Goal: Task Accomplishment & Management: Use online tool/utility

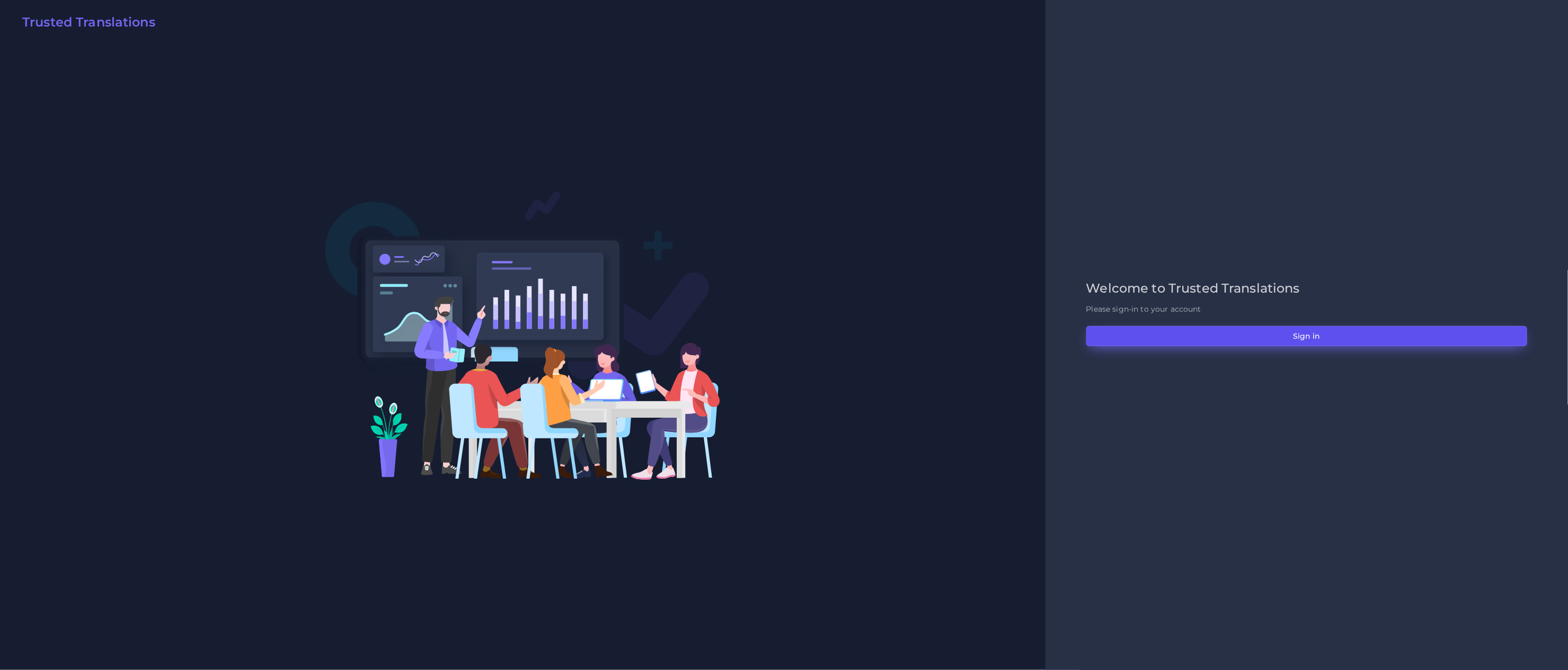
click at [1191, 342] on button "Sign in" at bounding box center [1306, 336] width 441 height 20
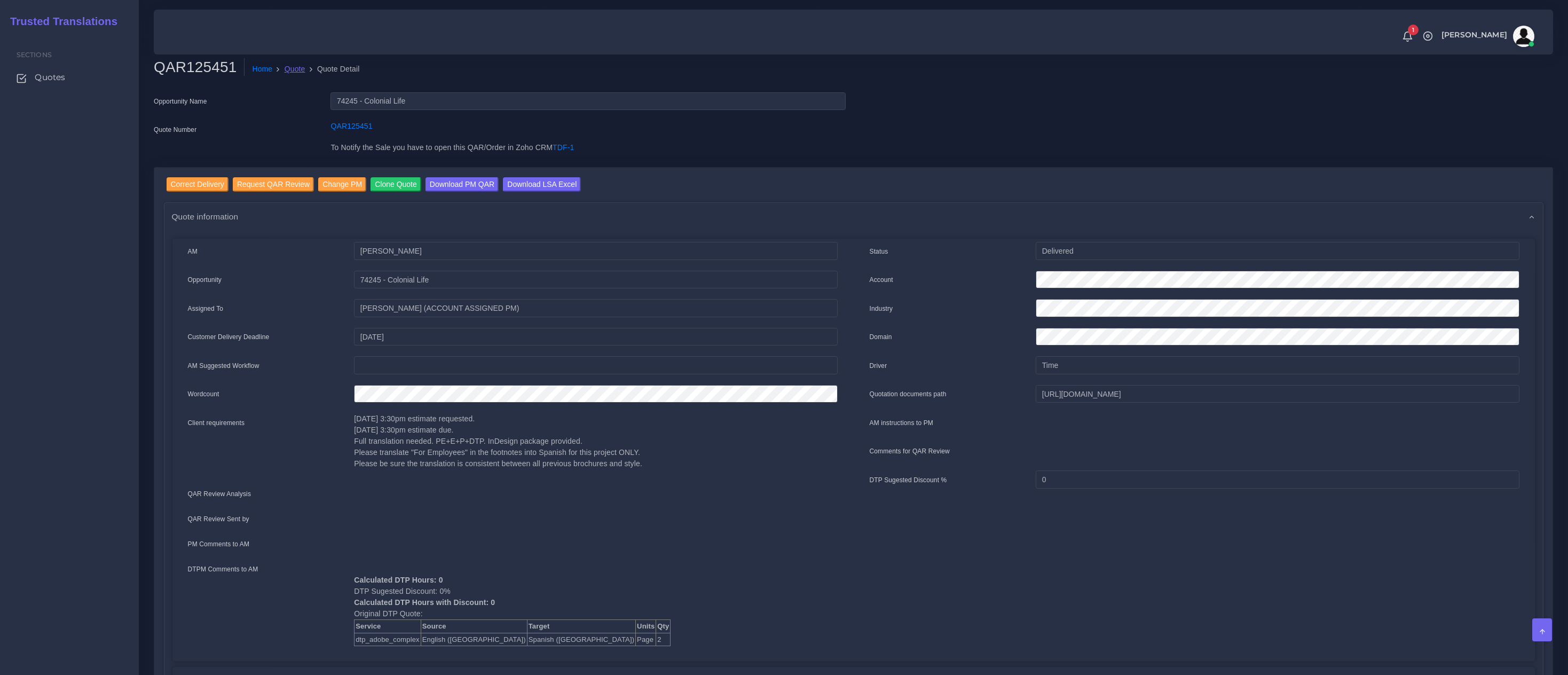
click at [299, 68] on link "Quote" at bounding box center [295, 69] width 21 height 11
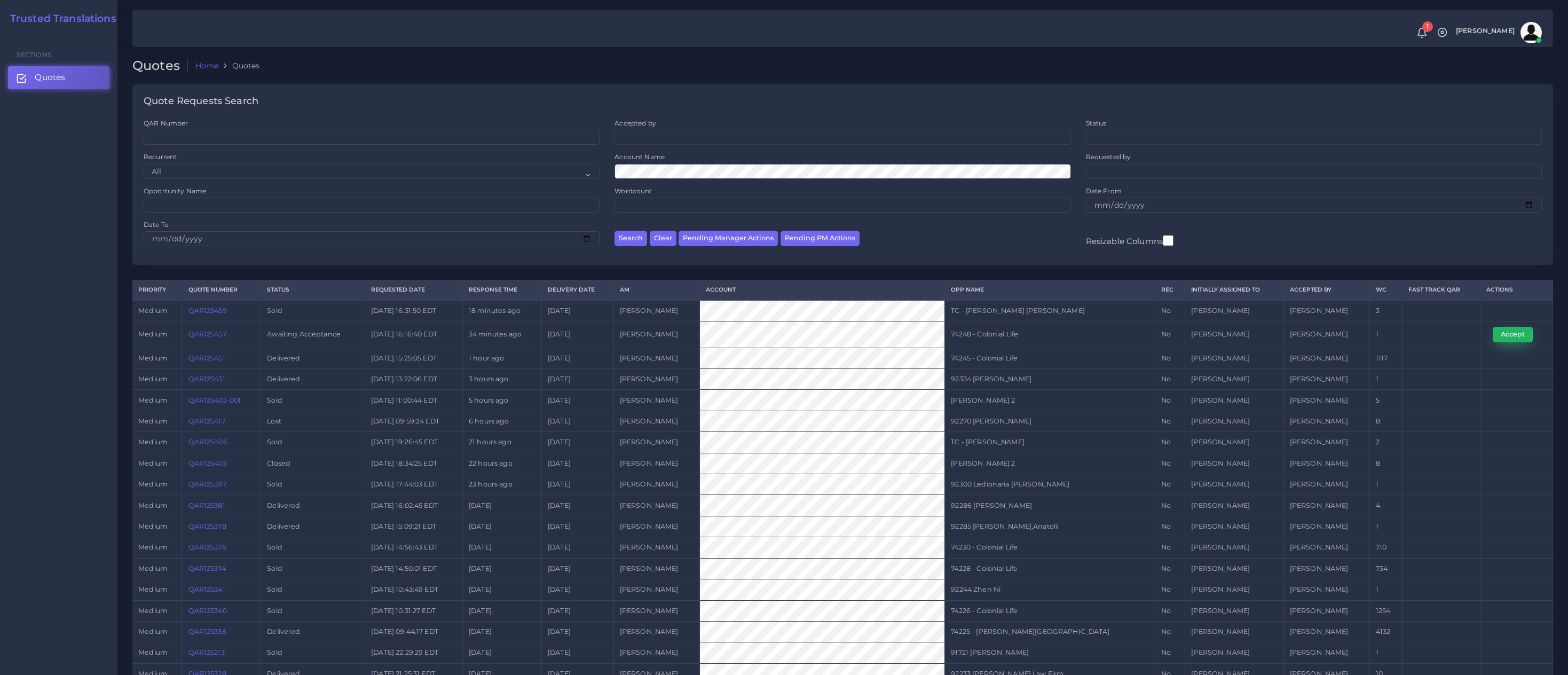
click at [1511, 336] on button "Accept" at bounding box center [1512, 334] width 40 height 15
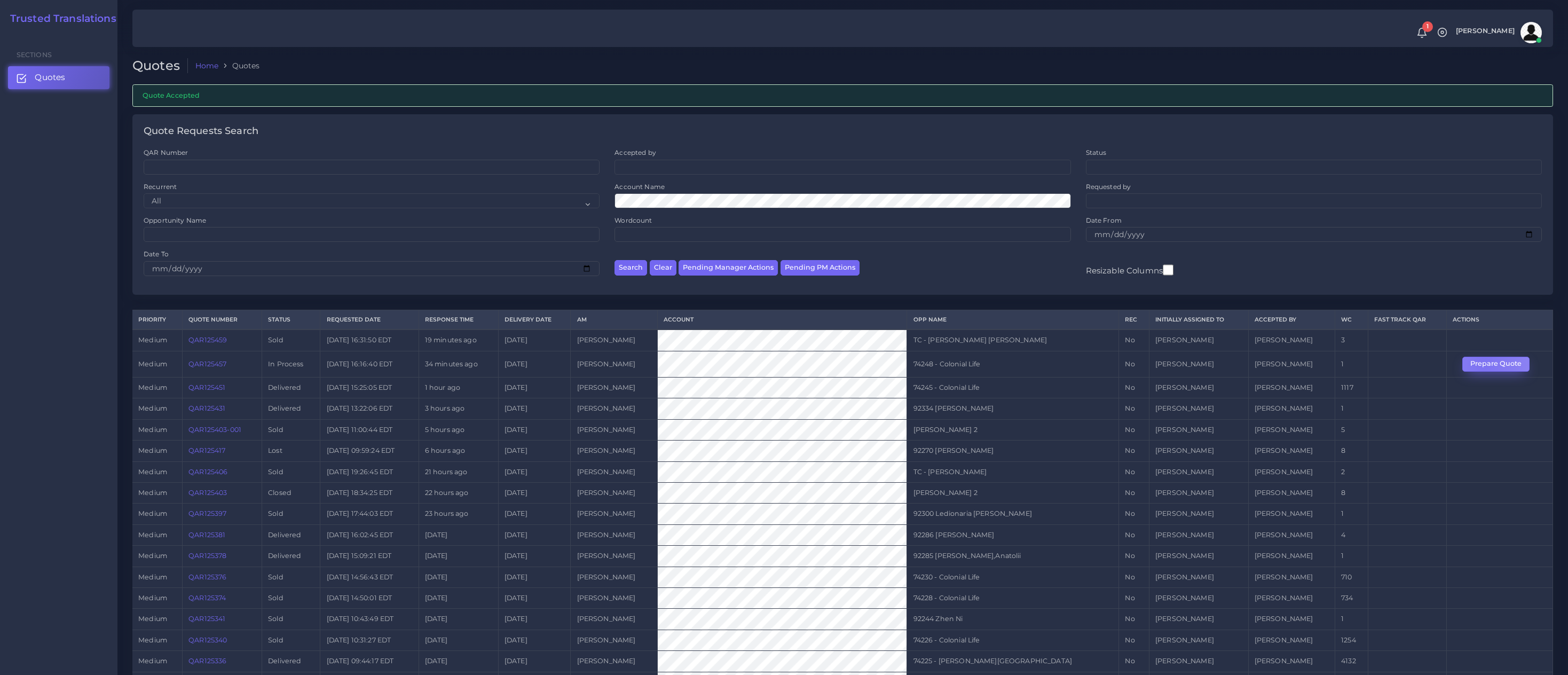
click at [1484, 366] on button "Prepare Quote" at bounding box center [1495, 363] width 67 height 15
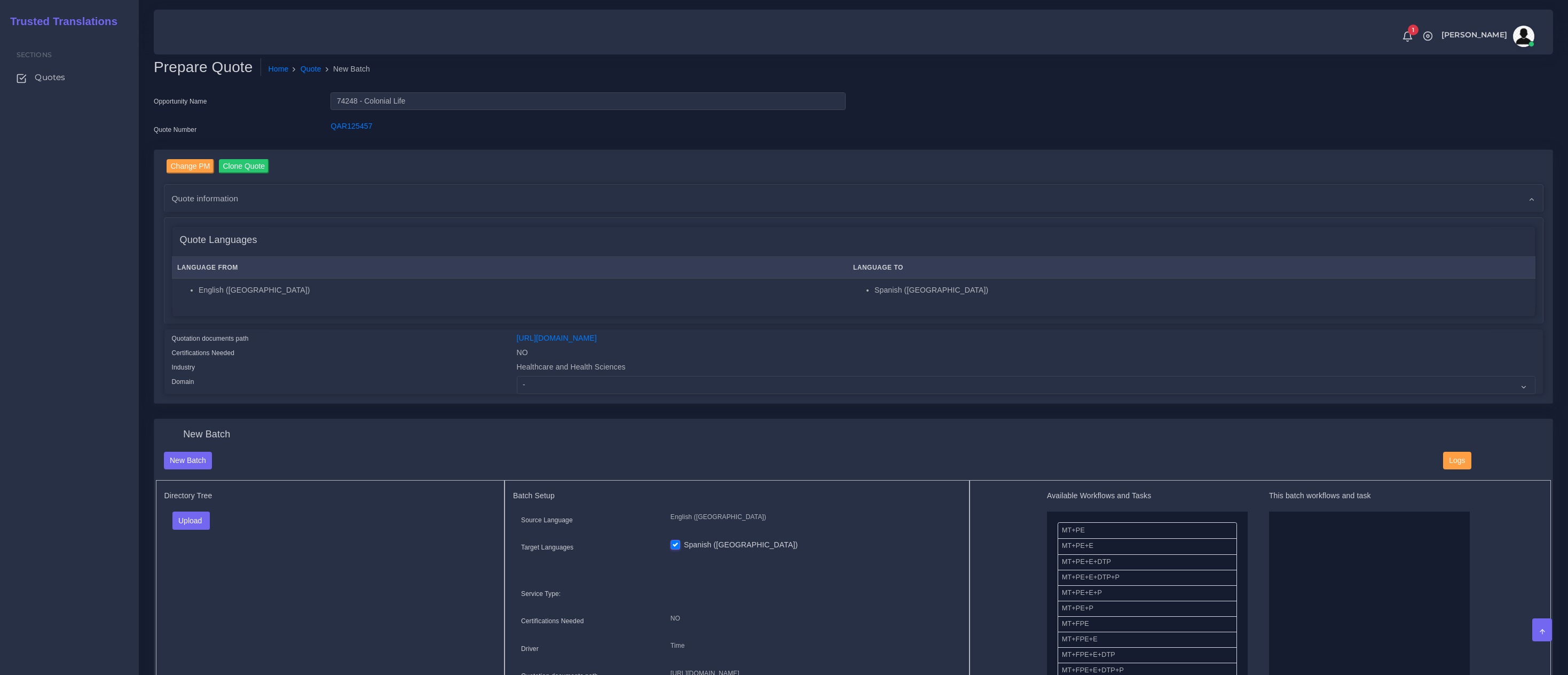
click at [722, 393] on div "Change PM Clone Quote Quote information AM Tulio Figueroa Opportunity NO" at bounding box center [854, 277] width 1398 height 254
click at [730, 386] on select "- Advertising and Media Agriculture, Forestry and Fishing Architecture, Buildin…" at bounding box center [1025, 384] width 1018 height 18
select select "Healthcare and Health Sciences"
click at [516, 376] on select "- Advertising and Media Agriculture, Forestry and Fishing Architecture, Buildin…" at bounding box center [1025, 384] width 1018 height 18
click at [421, 371] on div "Industry" at bounding box center [336, 368] width 345 height 15
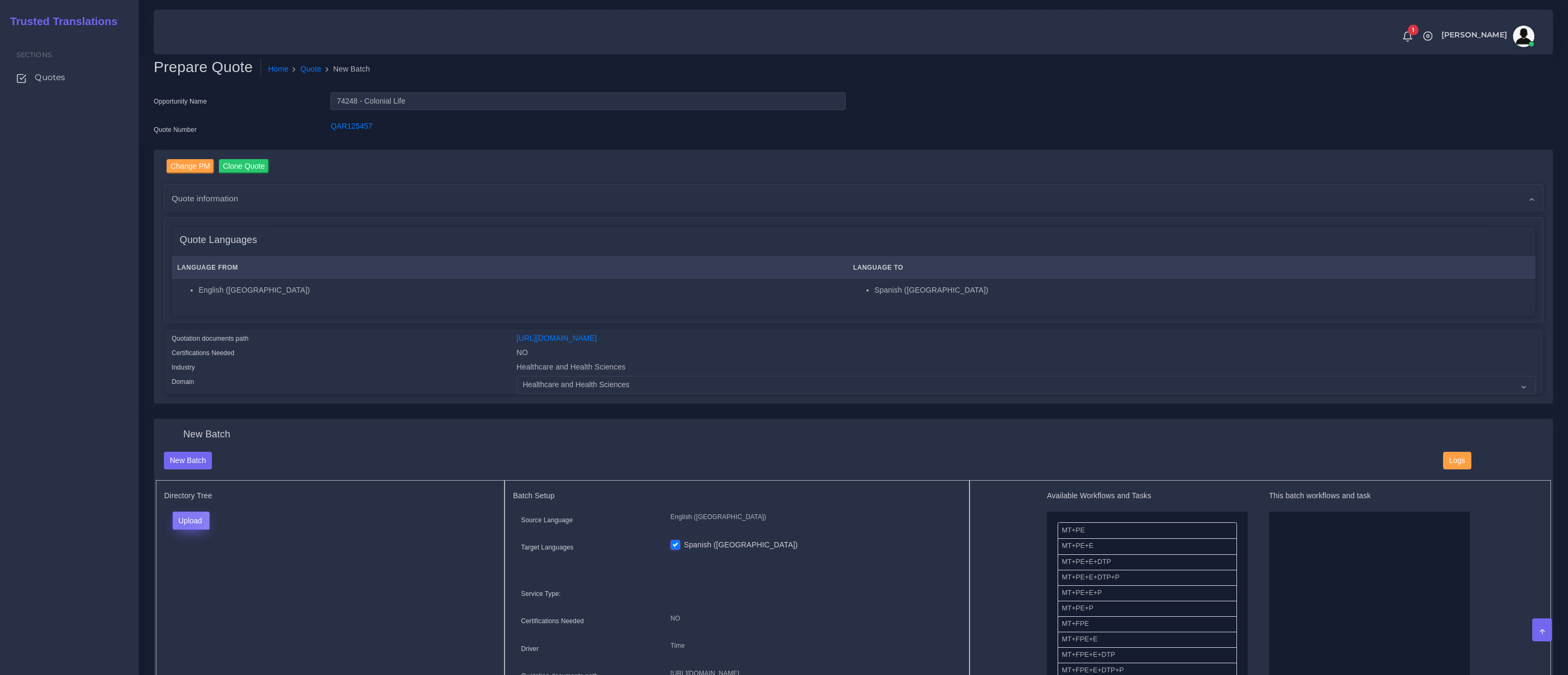
click at [183, 523] on button "Upload" at bounding box center [191, 520] width 38 height 18
click at [186, 560] on label "Files" at bounding box center [210, 561] width 73 height 13
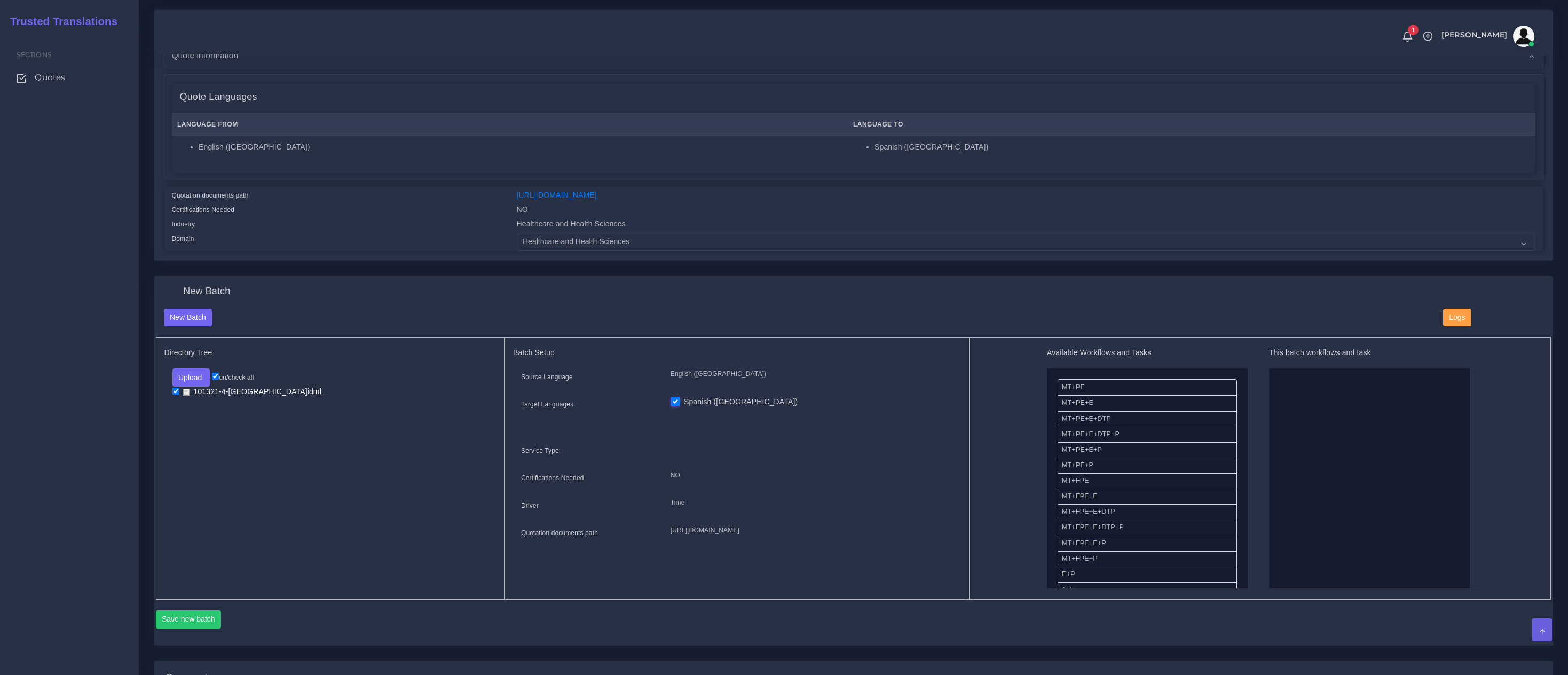
scroll to position [145, 0]
drag, startPoint x: 1106, startPoint y: 447, endPoint x: 1242, endPoint y: 447, distance: 136.0
drag, startPoint x: 1071, startPoint y: 397, endPoint x: 1120, endPoint y: 465, distance: 83.8
click at [196, 615] on button "Save new batch" at bounding box center [189, 617] width 66 height 18
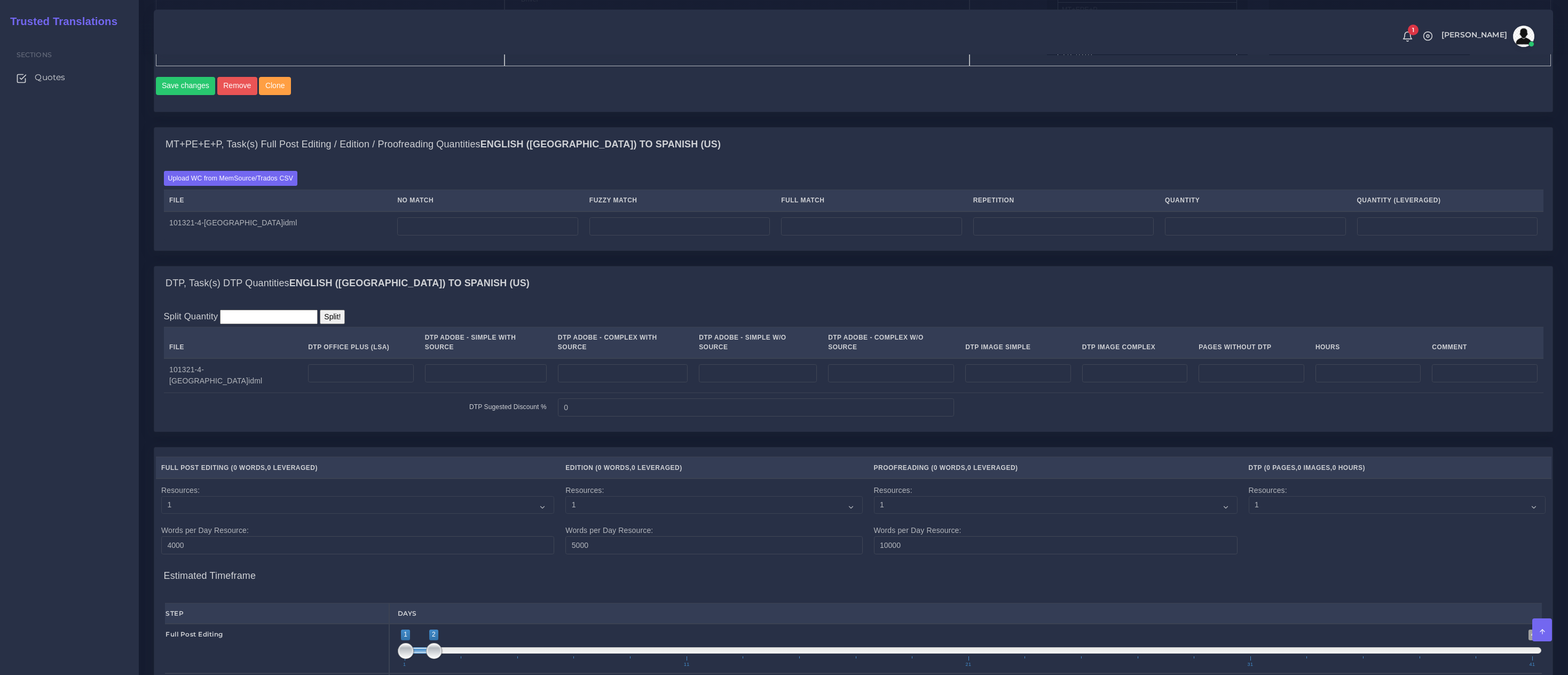
scroll to position [666, 0]
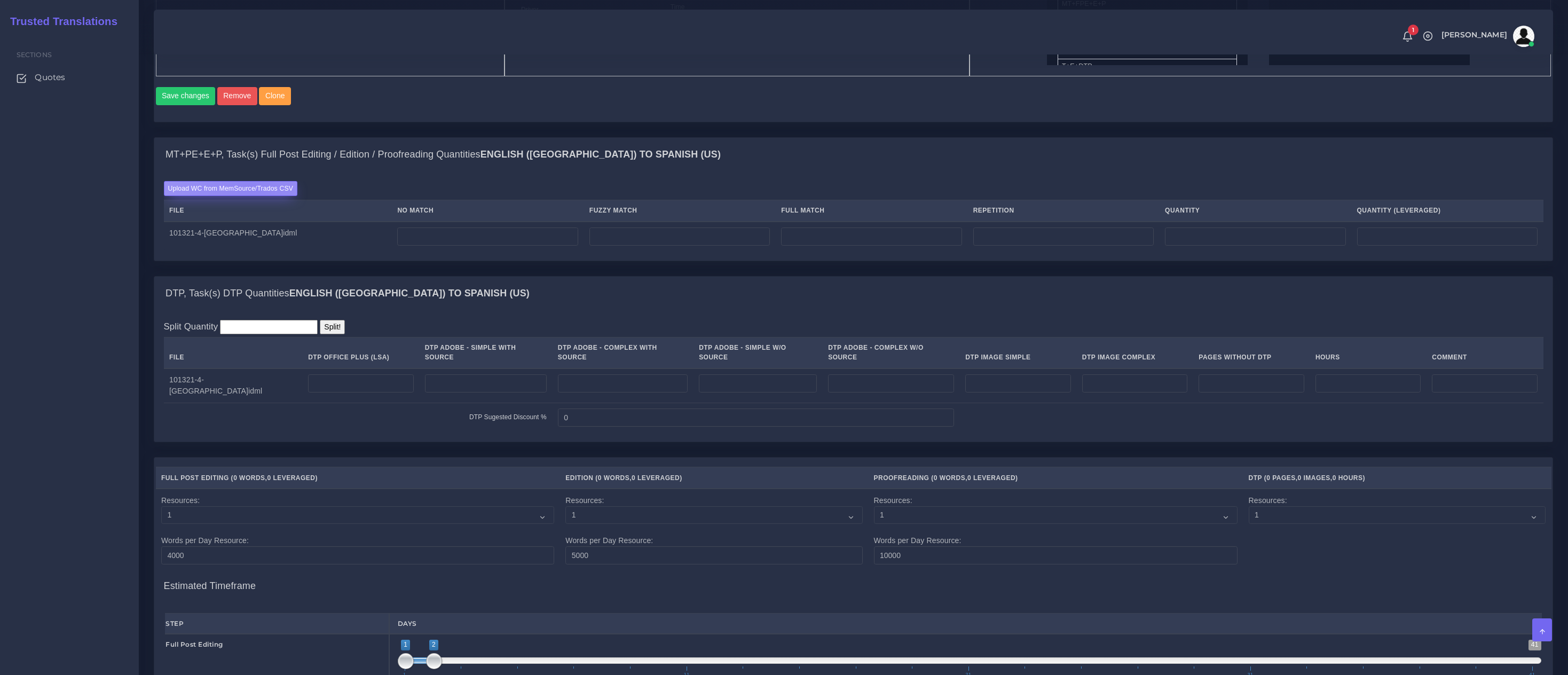
click at [252, 194] on label "Upload WC from MemSource/Trados CSV" at bounding box center [230, 188] width 134 height 15
click at [0, 0] on input "Upload WC from MemSource/Trados CSV" at bounding box center [0, 0] width 0 height 0
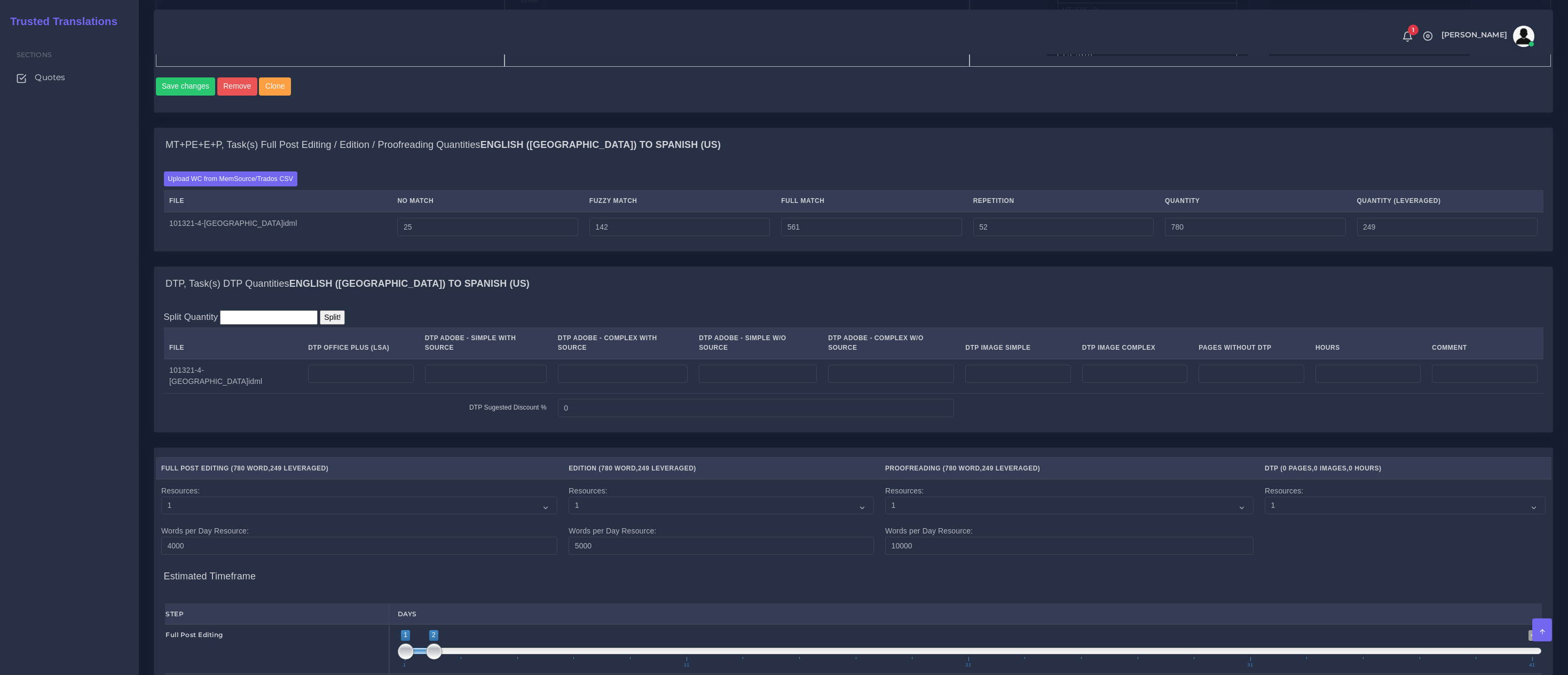
scroll to position [707, 0]
click at [601, 378] on input "number" at bounding box center [622, 371] width 130 height 18
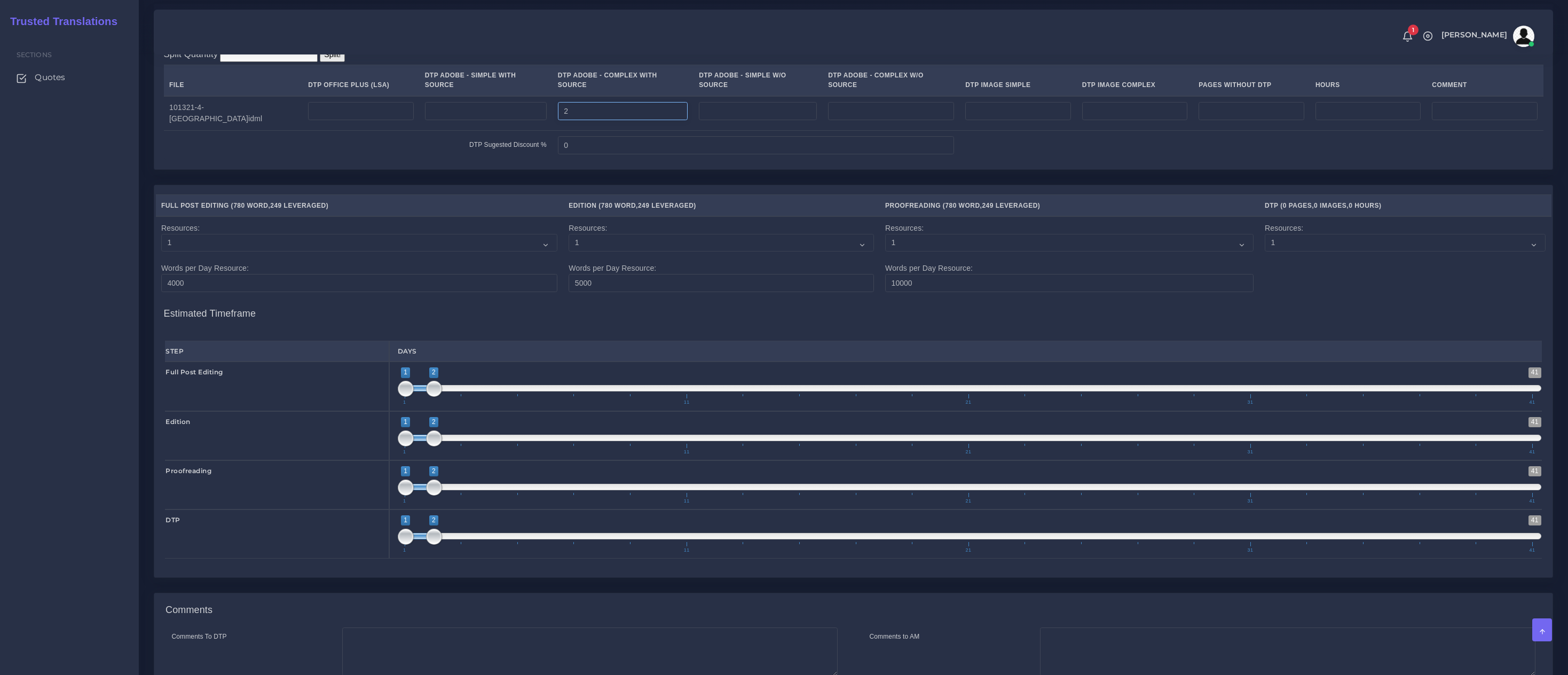
scroll to position [1115, 0]
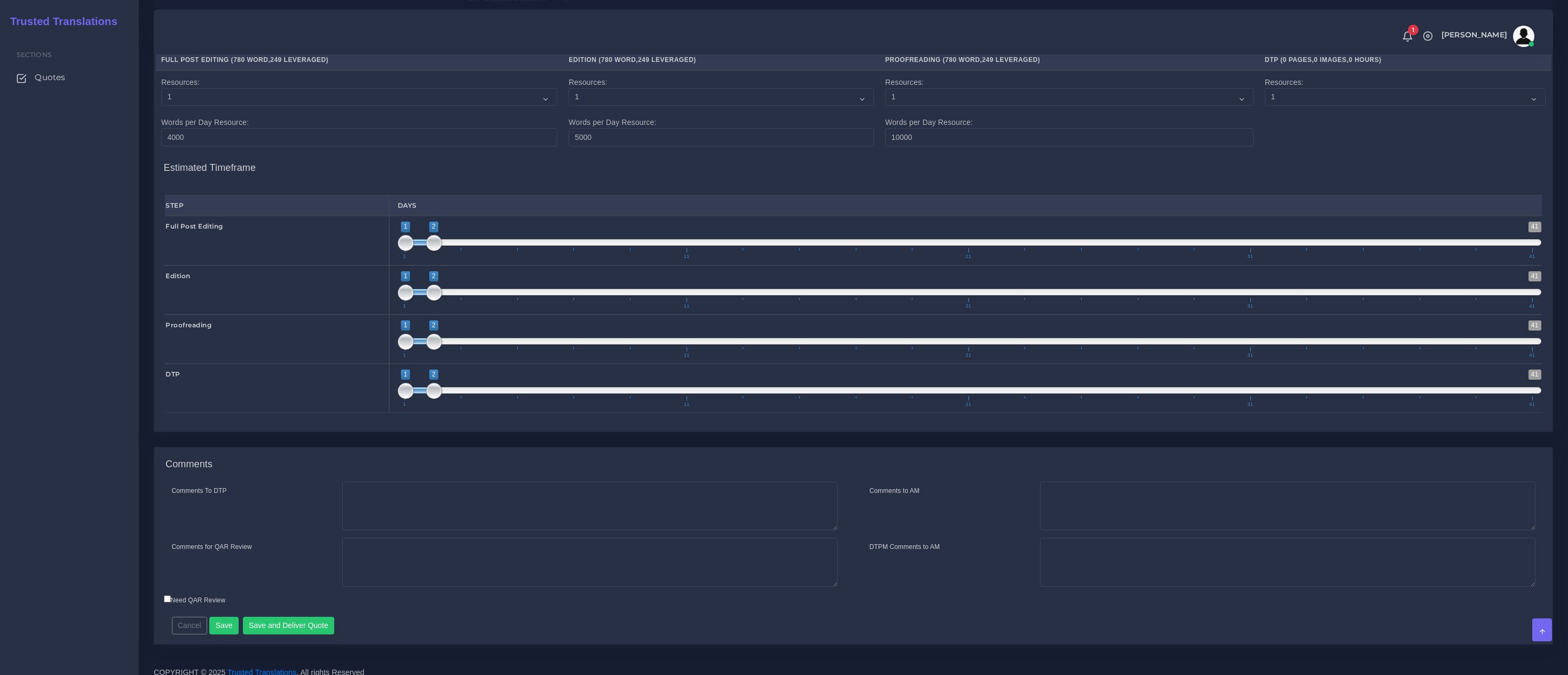
type input "2"
drag, startPoint x: 373, startPoint y: 504, endPoint x: 325, endPoint y: 622, distance: 127.4
click at [373, 504] on textarea "Comments To DTP" at bounding box center [590, 506] width 496 height 49
paste textarea "Same usual LSA - Colonial Life Instructions."
type textarea "Same usual LSA - Colonial Life Instructions."
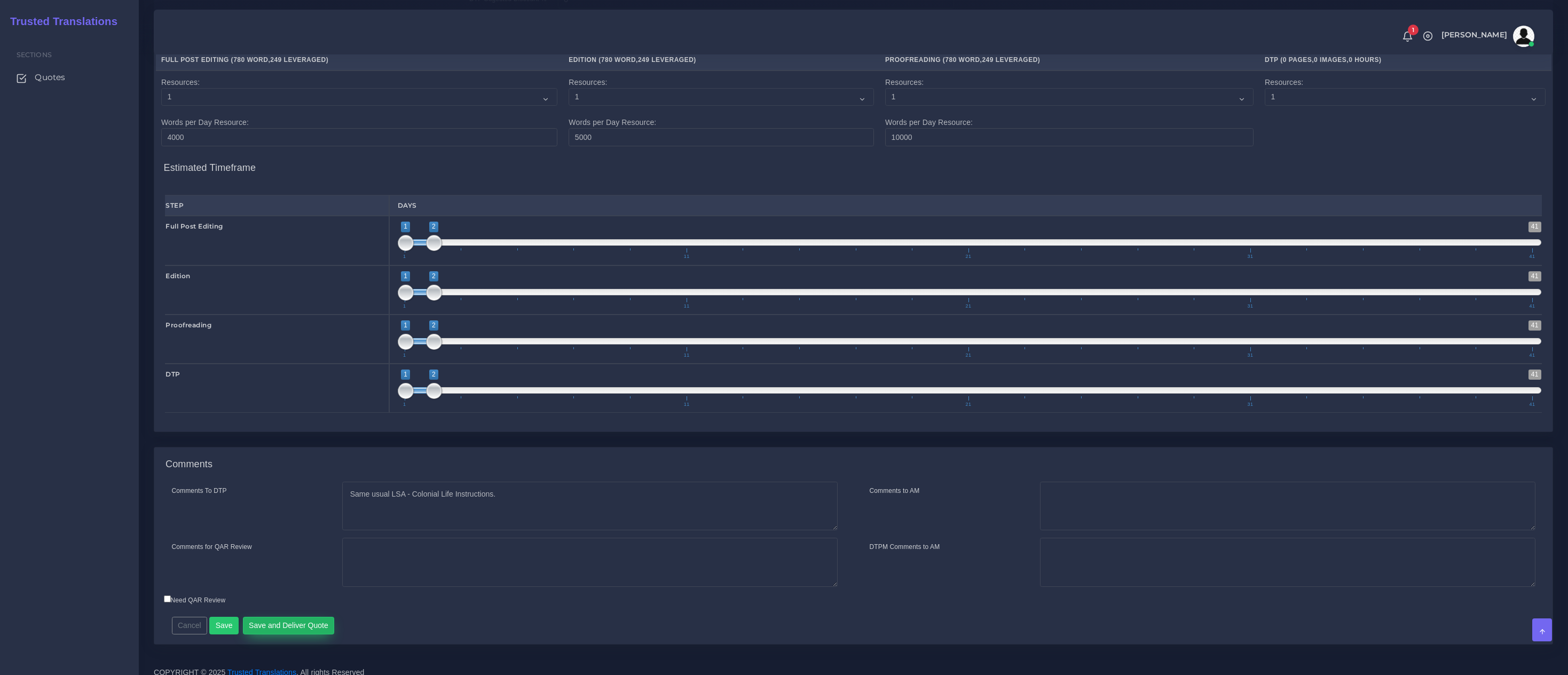
click at [295, 622] on button "Save and Deliver Quote" at bounding box center [288, 625] width 92 height 18
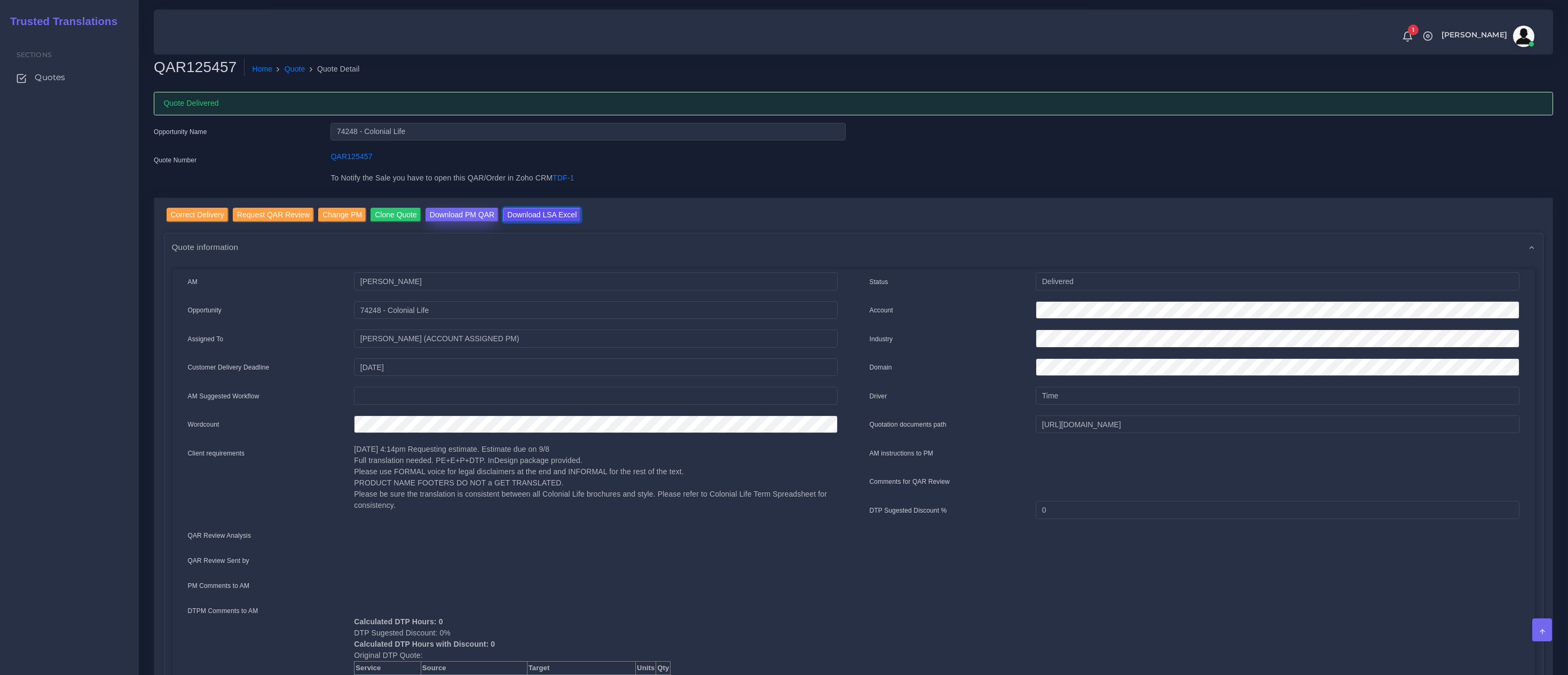
drag, startPoint x: 554, startPoint y: 214, endPoint x: 430, endPoint y: 218, distance: 124.1
click at [554, 213] on input "Download LSA Excel" at bounding box center [541, 215] width 78 height 15
click at [282, 70] on li "Quote" at bounding box center [288, 69] width 32 height 11
click at [292, 73] on link "Quote" at bounding box center [295, 69] width 21 height 11
